Goal: Transaction & Acquisition: Subscribe to service/newsletter

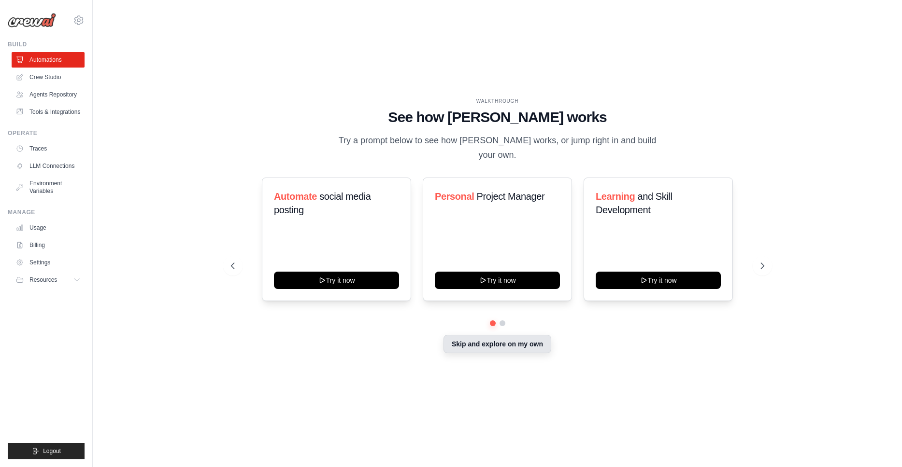
click at [474, 345] on button "Skip and explore on my own" at bounding box center [497, 344] width 108 height 18
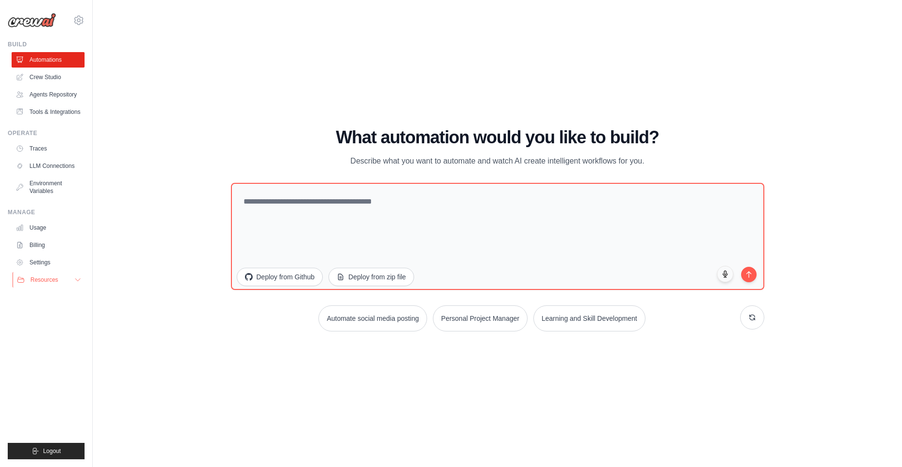
click at [44, 284] on span "Resources" at bounding box center [44, 280] width 28 height 8
click at [42, 270] on link "Settings" at bounding box center [49, 262] width 73 height 15
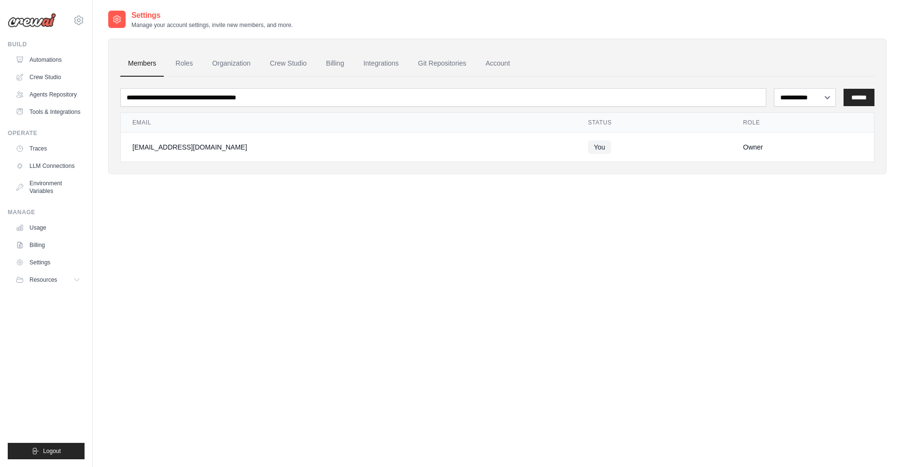
click at [40, 253] on link "Billing" at bounding box center [48, 245] width 73 height 15
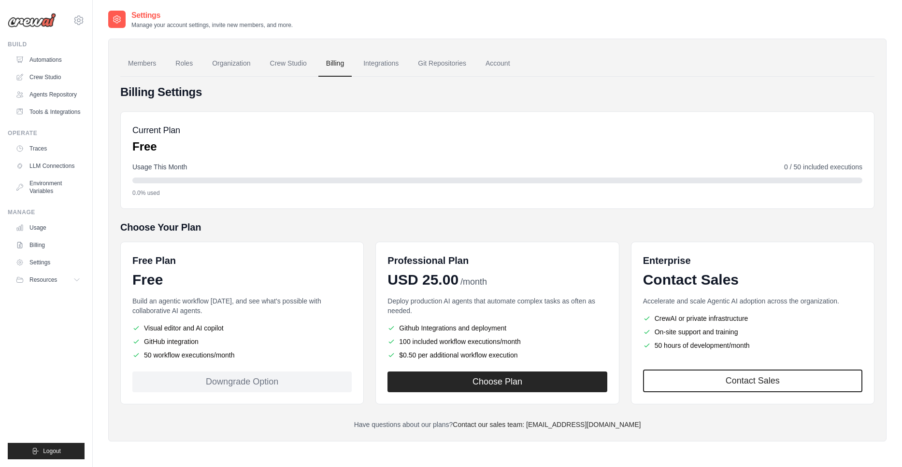
click at [114, 22] on icon at bounding box center [116, 19] width 7 height 7
click at [498, 382] on button "Choose Plan" at bounding box center [496, 381] width 219 height 21
